Goal: Task Accomplishment & Management: Complete application form

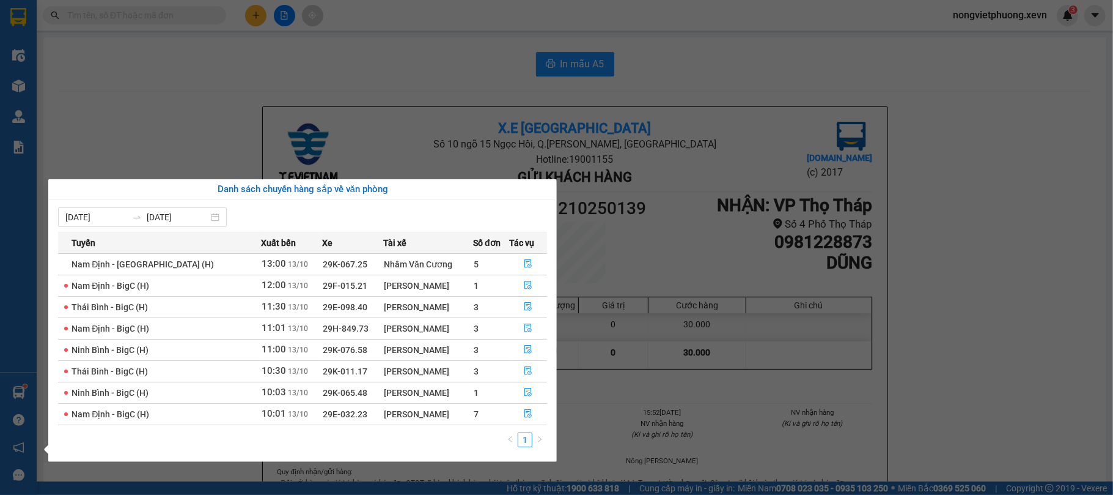
click at [193, 57] on section "Kết quả tìm kiếm ( 0 ) Bộ lọc No Data nongvietphuong.xevn 3 Điều hành xe Kho hà…" at bounding box center [556, 247] width 1113 height 495
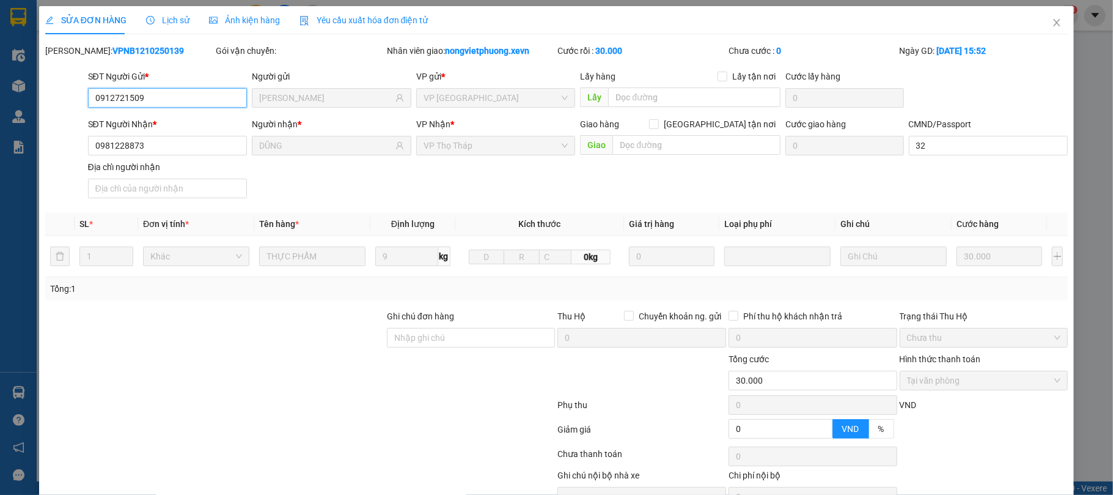
type input "0912721509"
type input "[PERSON_NAME]"
type input "0981228873"
type input "DŨNG"
type input "32"
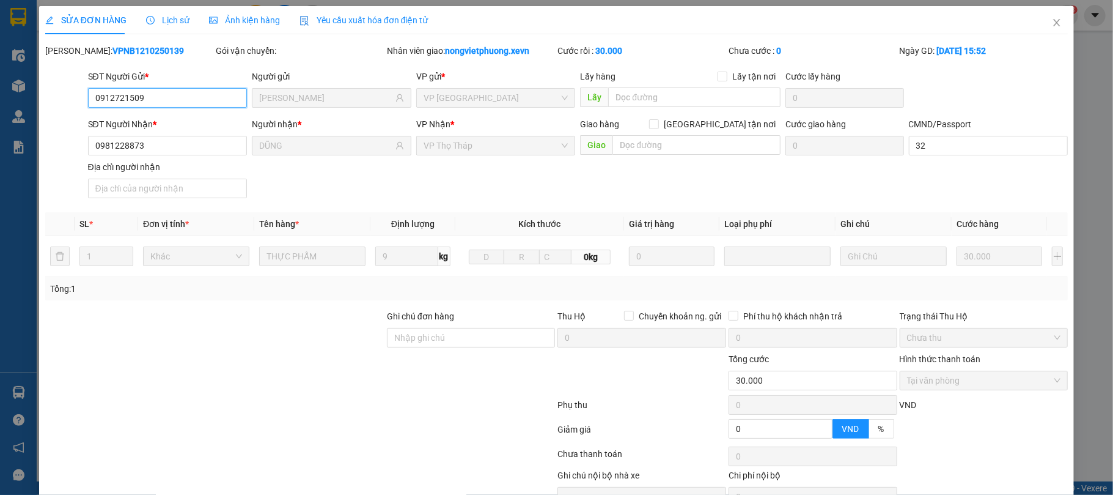
type input "0"
type input "30.000"
type input "0"
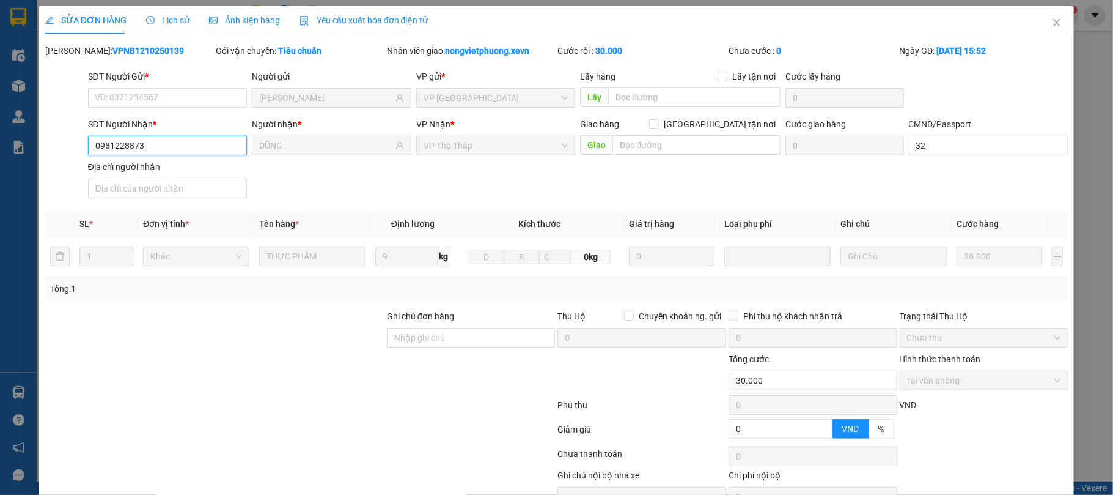
click at [153, 149] on input "0981228873" at bounding box center [168, 146] width 160 height 20
type input "0"
